Goal: Information Seeking & Learning: Learn about a topic

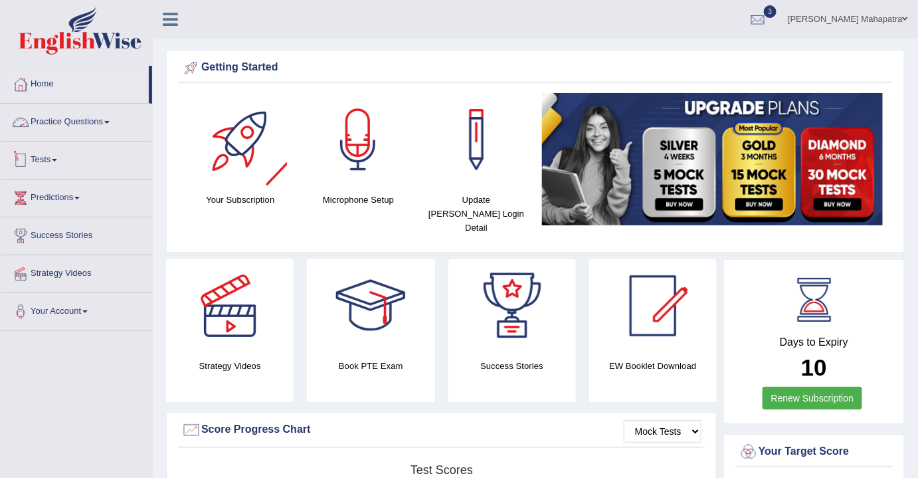
click at [83, 124] on link "Practice Questions" at bounding box center [76, 120] width 151 height 33
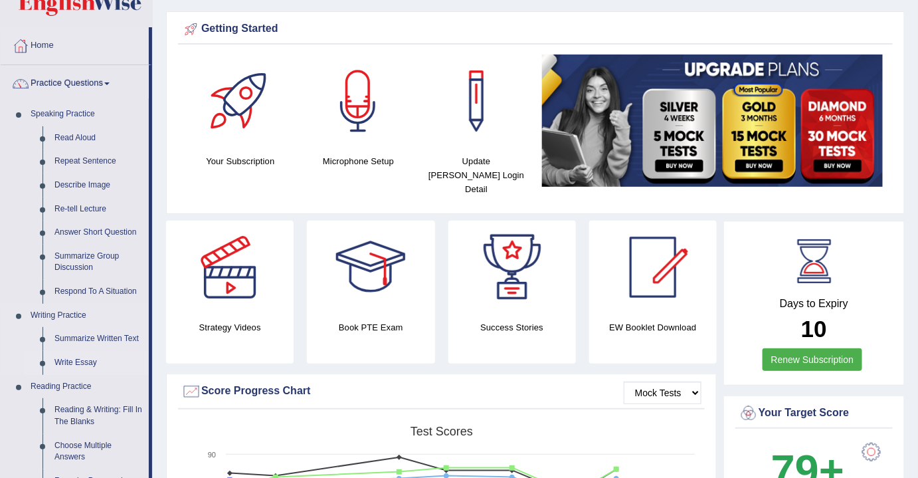
scroll to position [60, 0]
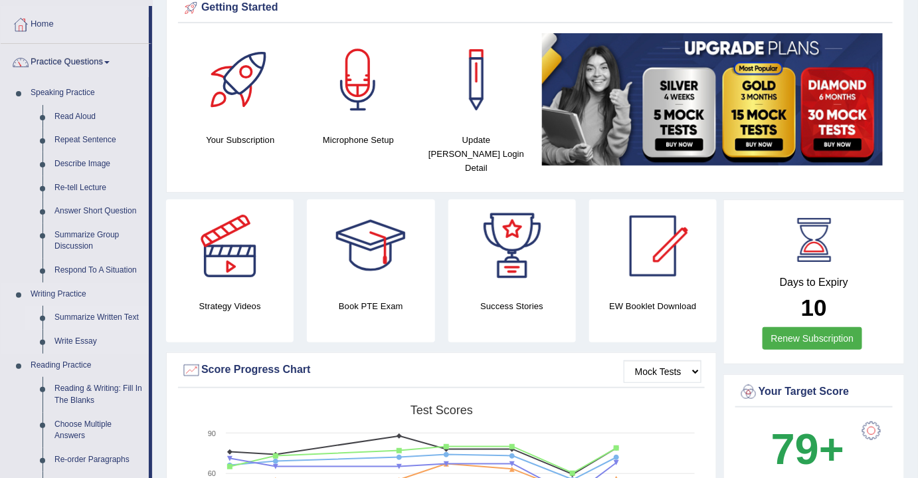
click at [76, 321] on link "Summarize Written Text" at bounding box center [98, 318] width 100 height 24
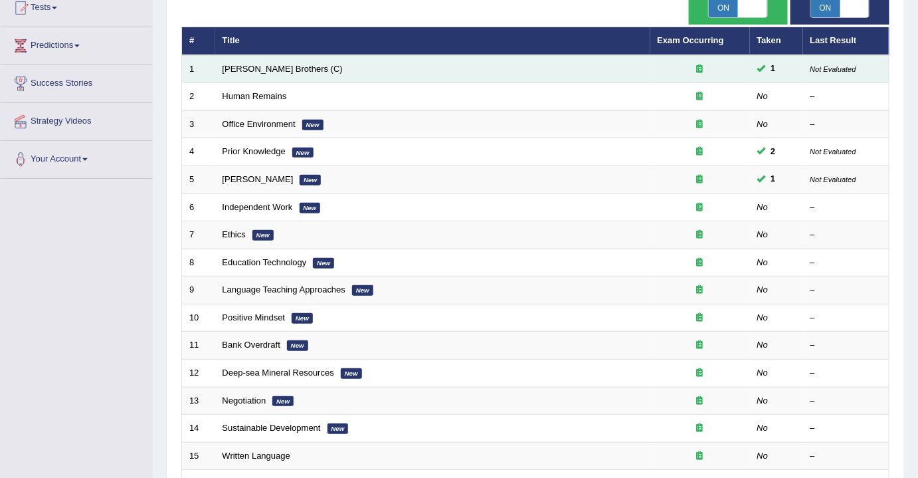
scroll to position [181, 0]
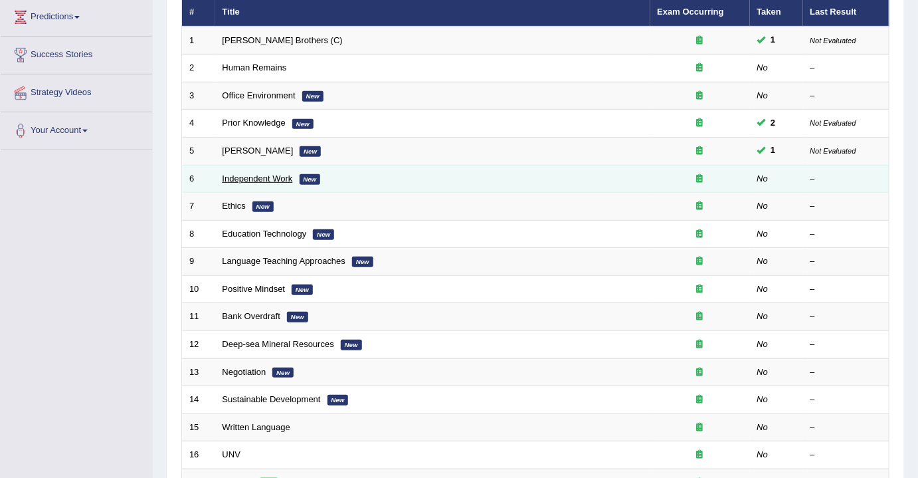
click at [256, 175] on link "Independent Work" at bounding box center [258, 178] width 70 height 10
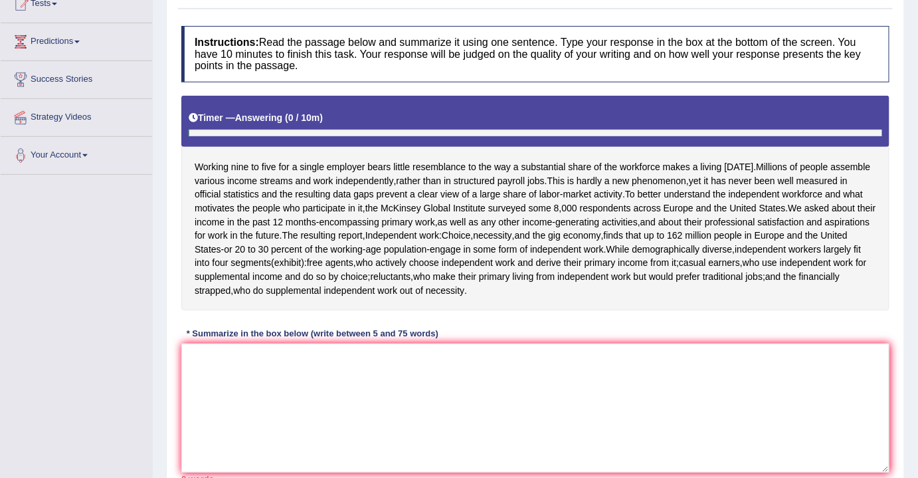
scroll to position [181, 0]
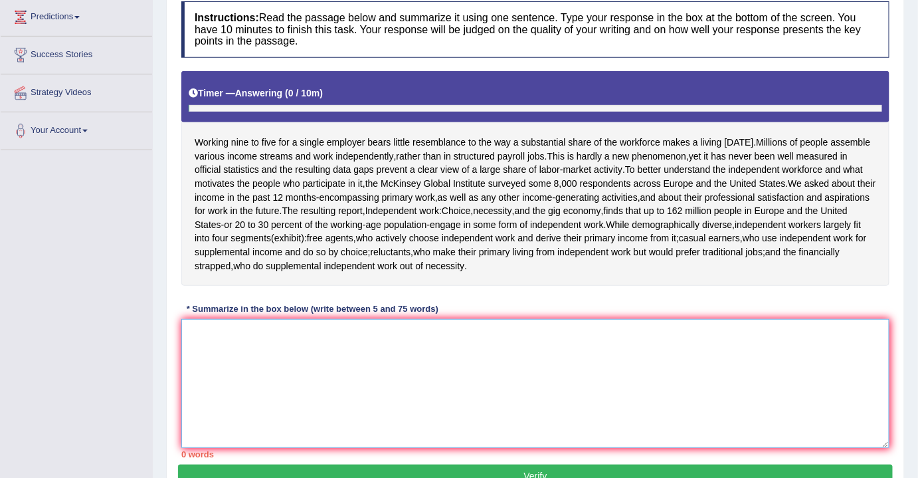
click at [365, 382] on textarea at bounding box center [535, 383] width 708 height 129
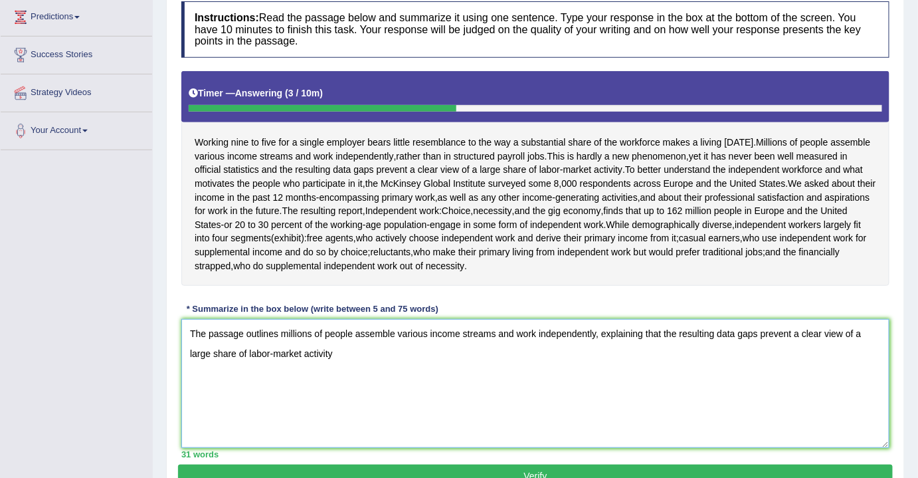
click at [677, 333] on textarea "The passage outlines millions of people assemble various income streams and wor…" at bounding box center [535, 383] width 708 height 129
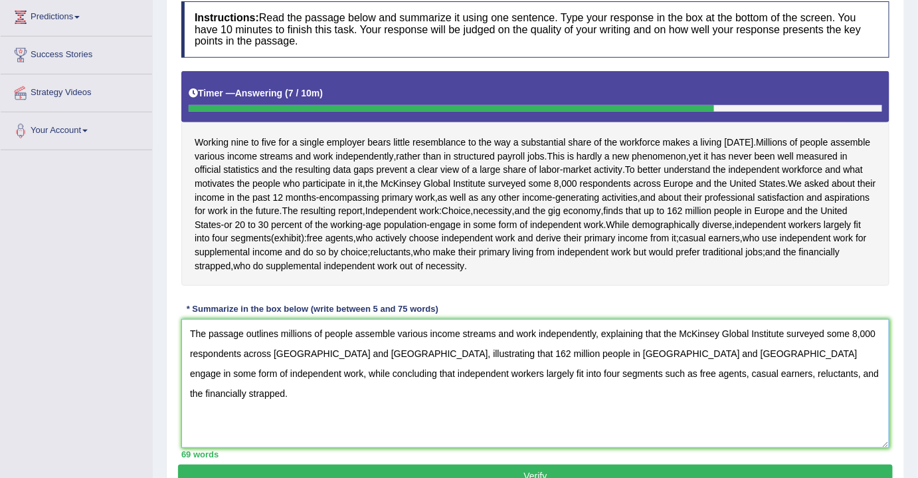
click at [400, 348] on textarea "The passage outlines millions of people assemble various income streams and wor…" at bounding box center [535, 383] width 708 height 129
click at [398, 356] on textarea "The passage outlines millions of people assemble various income streams and wor…" at bounding box center [535, 383] width 708 height 129
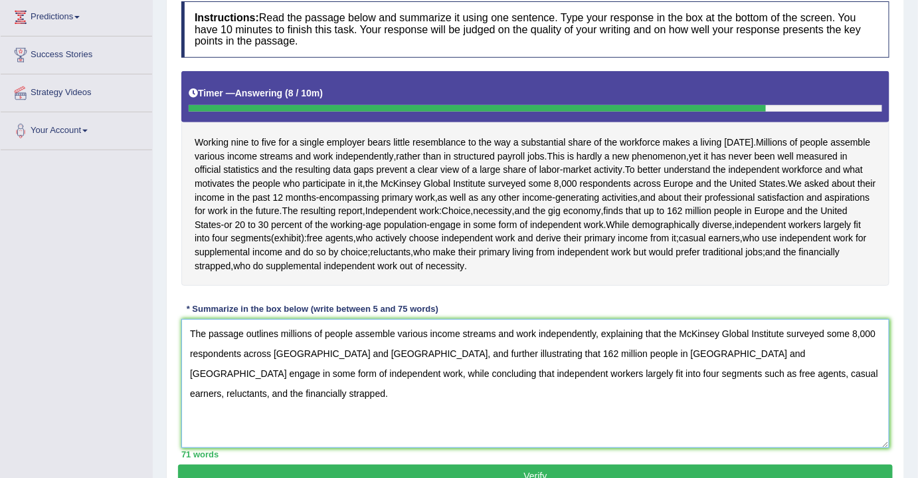
click at [861, 331] on textarea "The passage outlines millions of people assemble various income streams and wor…" at bounding box center [535, 383] width 708 height 129
click at [860, 329] on textarea "The passage outlines millions of people assemble various income streams and wor…" at bounding box center [535, 383] width 708 height 129
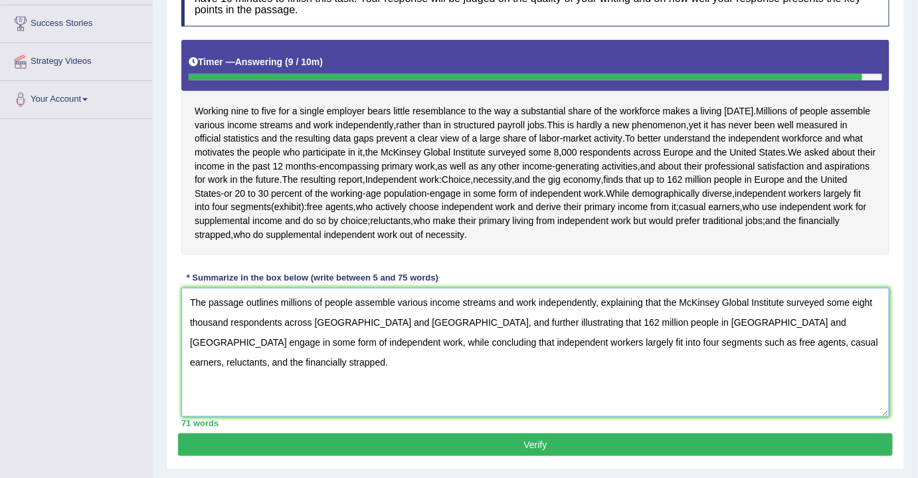
scroll to position [241, 0]
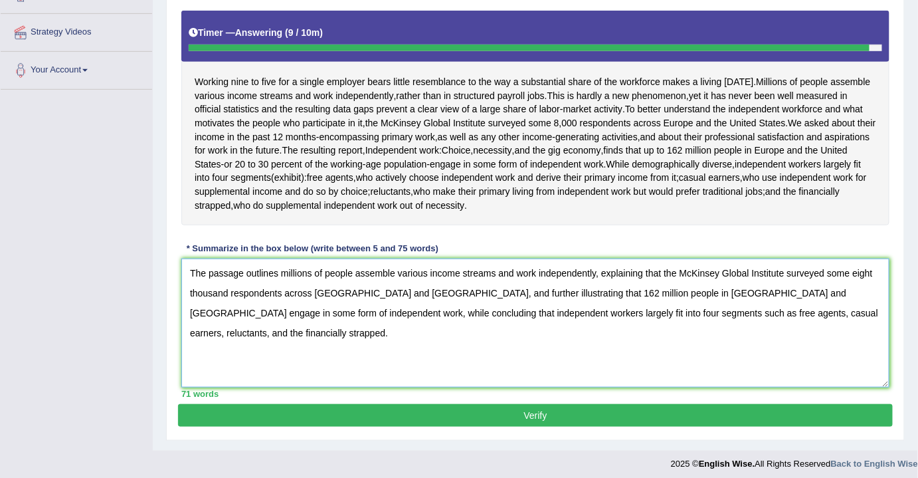
type textarea "The passage outlines millions of people assemble various income streams and wor…"
click at [508, 414] on button "Verify" at bounding box center [535, 415] width 715 height 23
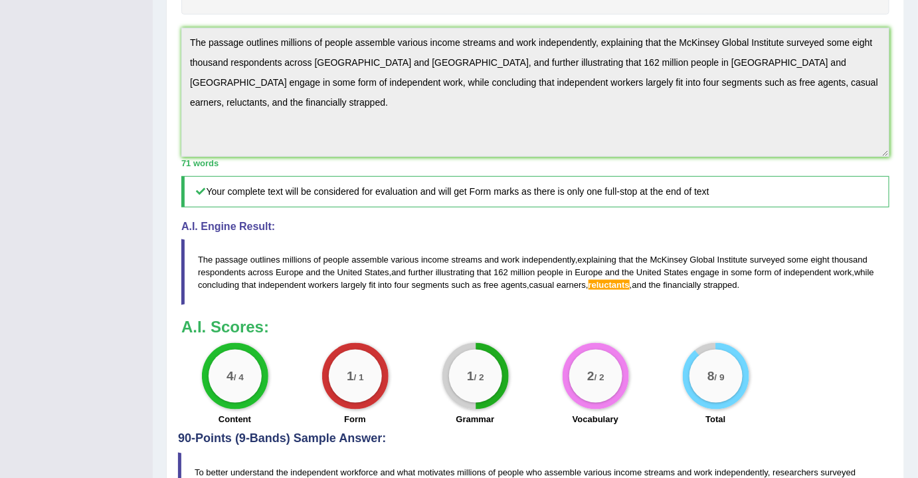
scroll to position [159, 0]
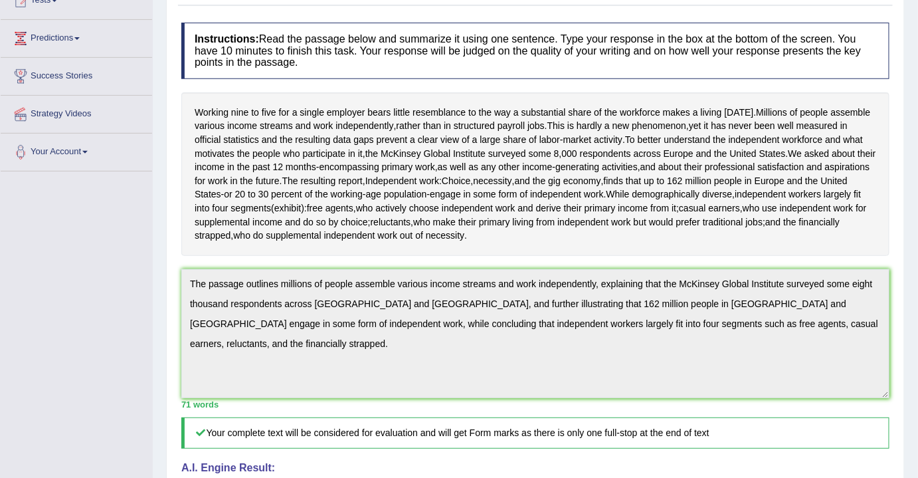
click at [903, 339] on div "Practice Writing: Summarize Written Text 6 Independent Work Instructions: Read …" at bounding box center [535, 359] width 739 height 815
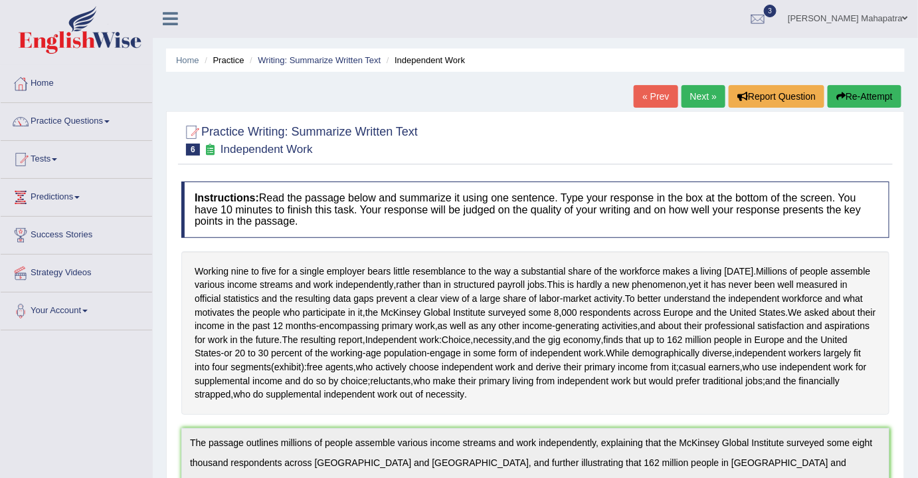
scroll to position [0, 0]
click at [768, 23] on div at bounding box center [758, 20] width 20 height 20
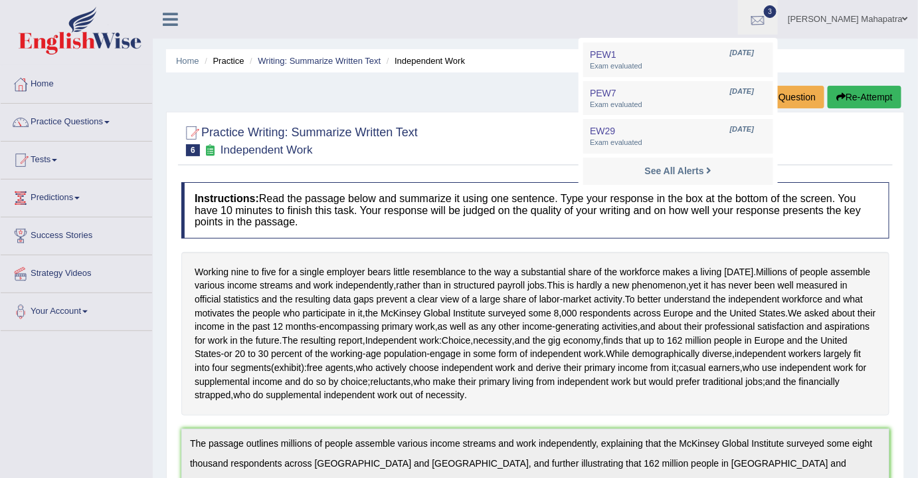
click at [768, 13] on div at bounding box center [758, 20] width 20 height 20
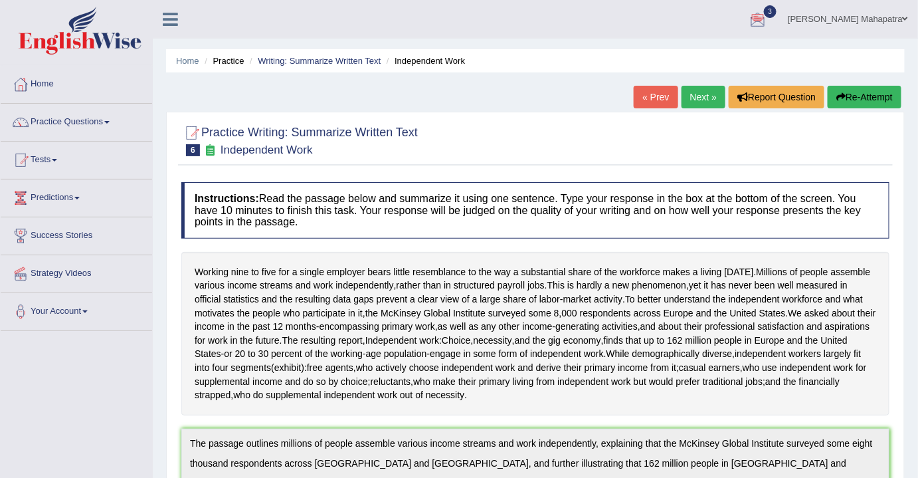
click at [704, 100] on link "Next »" at bounding box center [703, 97] width 44 height 23
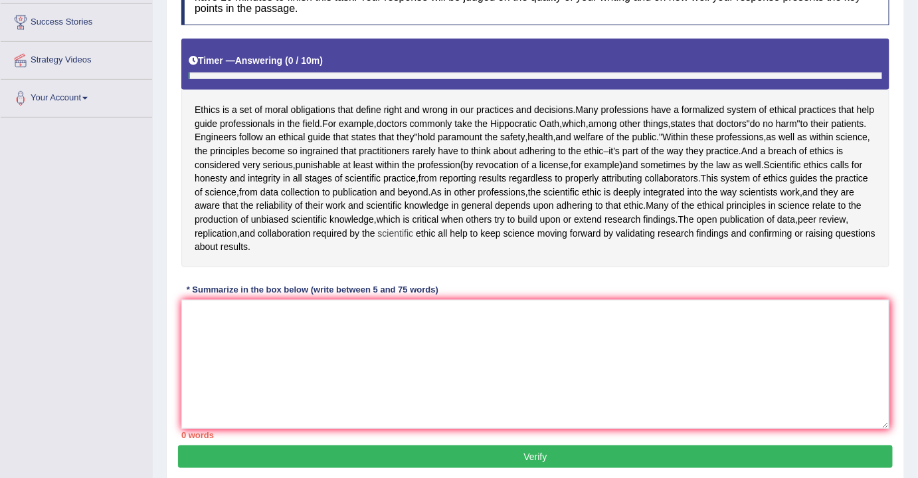
scroll to position [241, 0]
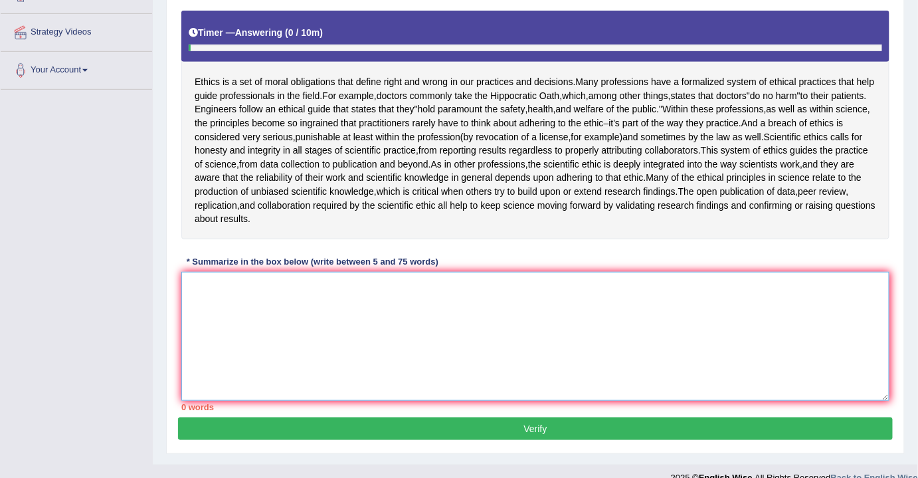
click at [335, 315] on textarea at bounding box center [535, 336] width 708 height 129
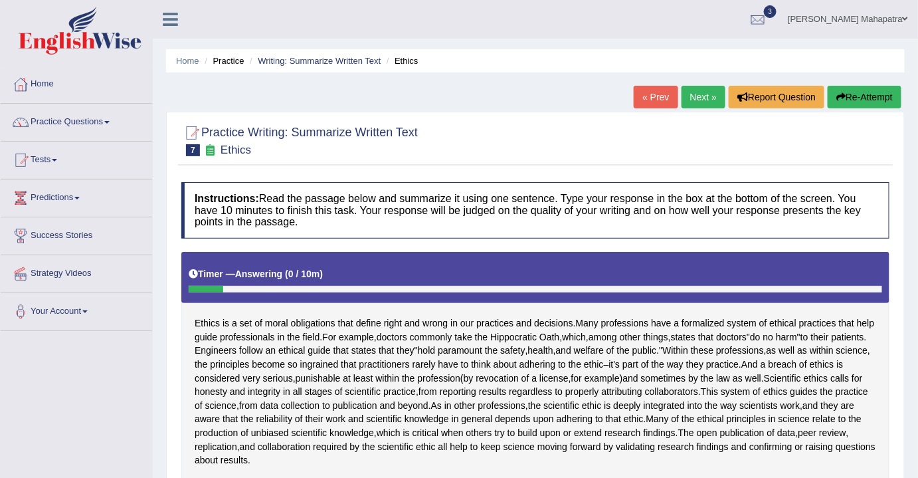
scroll to position [0, 0]
click at [861, 98] on button "Re-Attempt" at bounding box center [865, 97] width 74 height 23
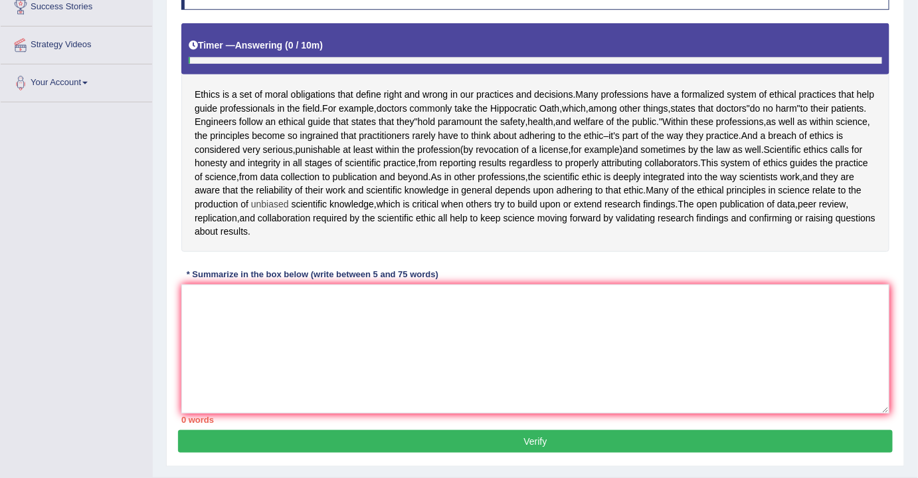
scroll to position [241, 0]
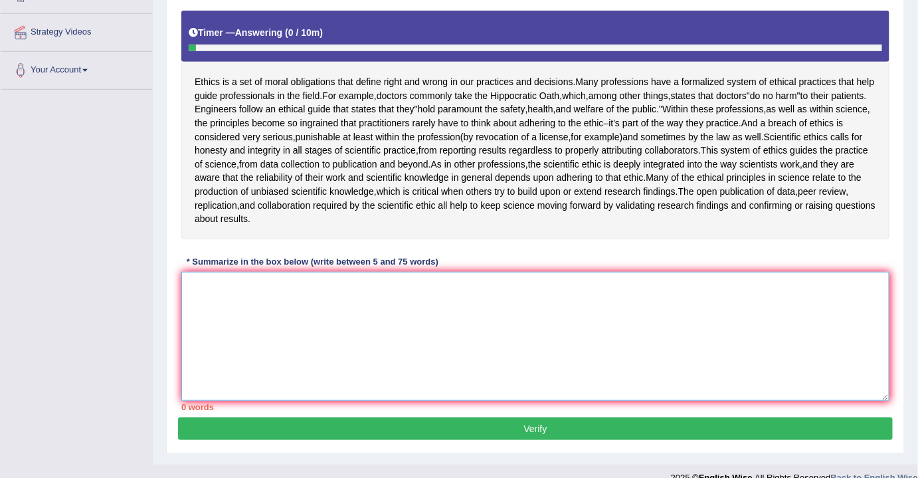
click at [463, 303] on textarea at bounding box center [535, 336] width 708 height 129
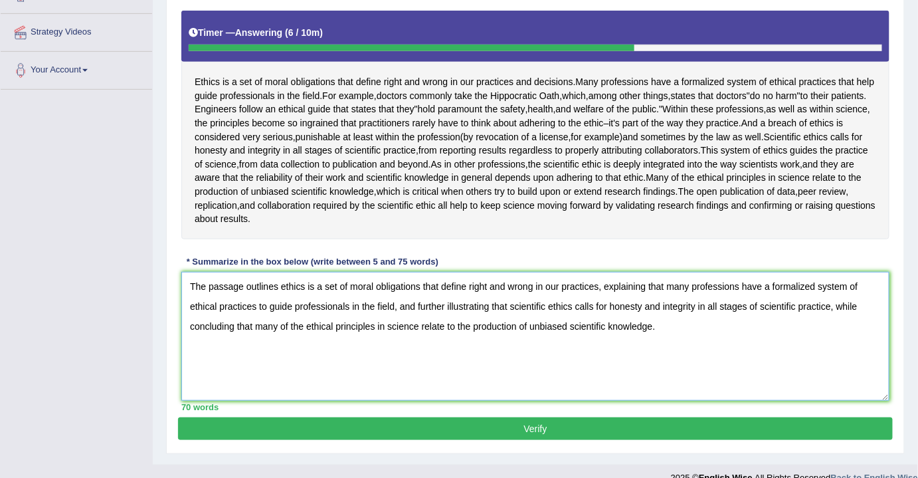
type textarea "The passage outlines ethics is a set of moral obligations that define right and…"
click at [511, 426] on button "Verify" at bounding box center [535, 428] width 715 height 23
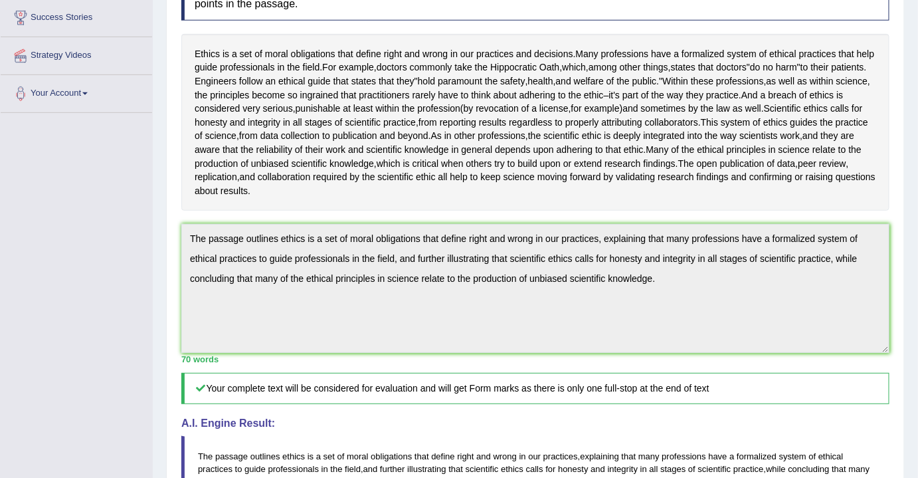
scroll to position [153, 0]
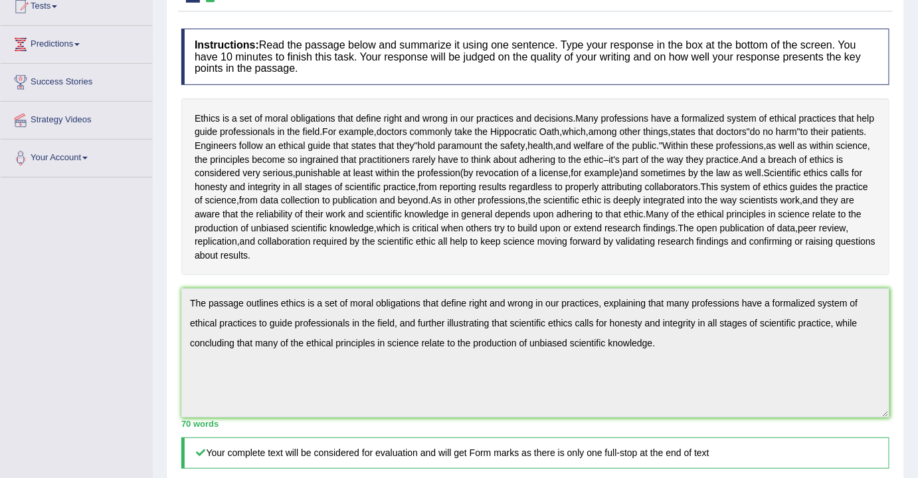
click at [164, 299] on div "Home Practice Writing: Summarize Written Text Ethics « Prev Next » Report Quest…" at bounding box center [535, 328] width 765 height 963
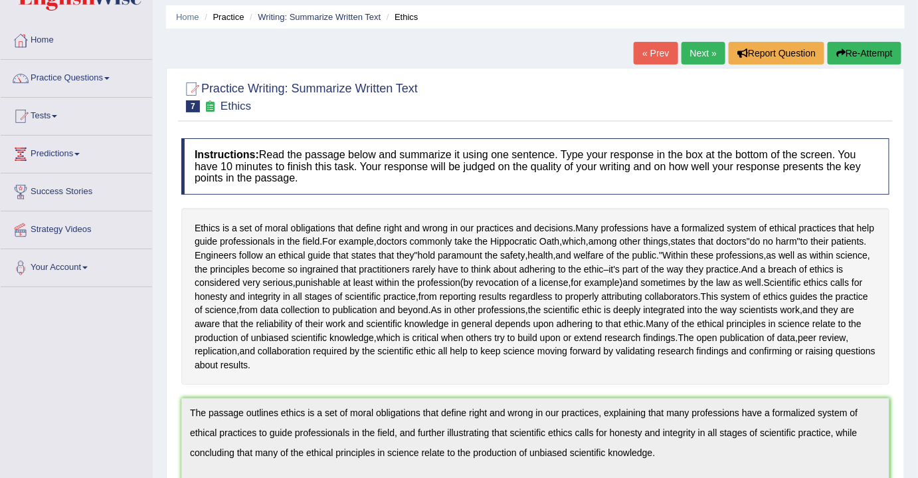
scroll to position [33, 0]
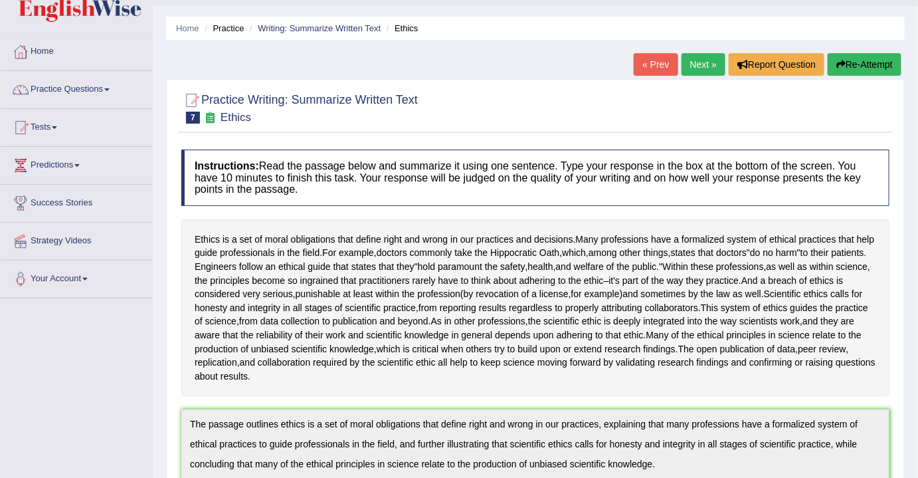
click at [838, 385] on div "Ethics is a set of moral obligations that define right and wrong in our practic…" at bounding box center [535, 307] width 708 height 177
